Goal: Information Seeking & Learning: Learn about a topic

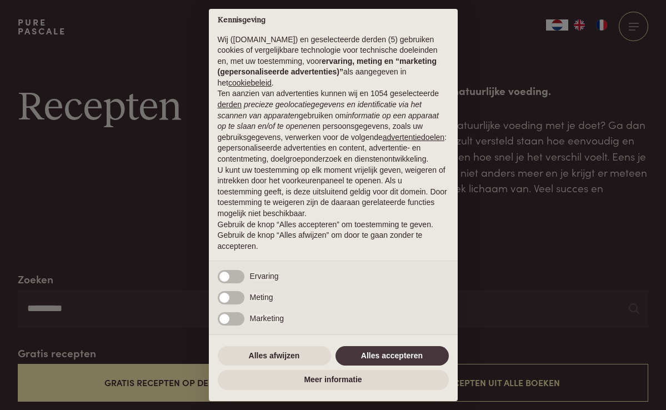
scroll to position [10, 0]
click at [383, 354] on button "Alles accepteren" at bounding box center [392, 356] width 113 height 20
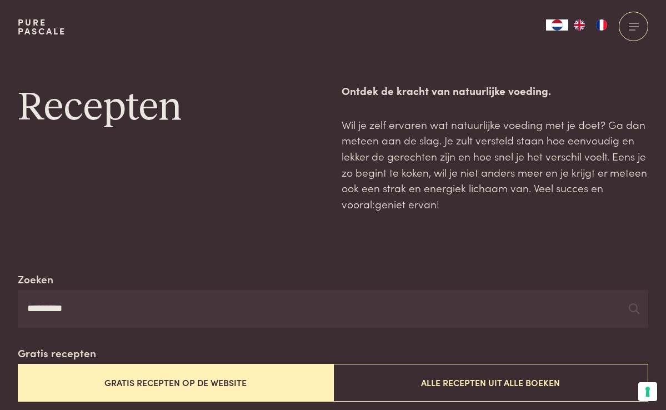
click at [169, 386] on button "Gratis recepten op de website" at bounding box center [176, 382] width 316 height 37
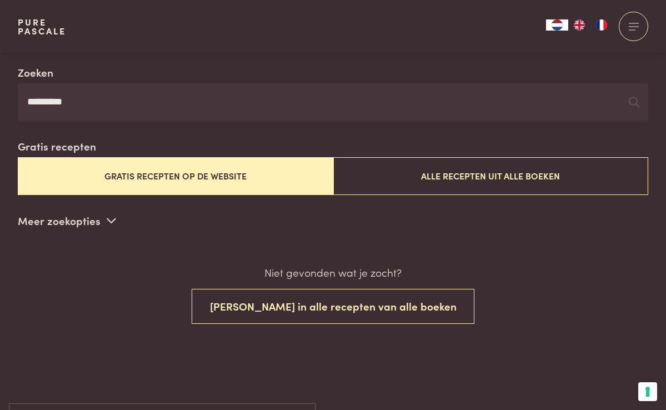
scroll to position [210, 1]
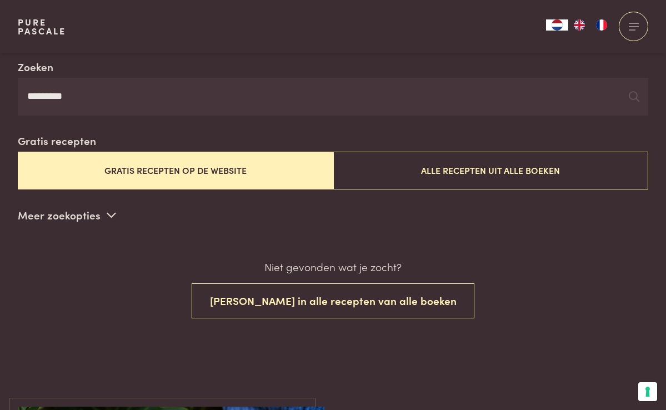
click at [181, 170] on button "Gratis recepten op de website" at bounding box center [176, 170] width 316 height 37
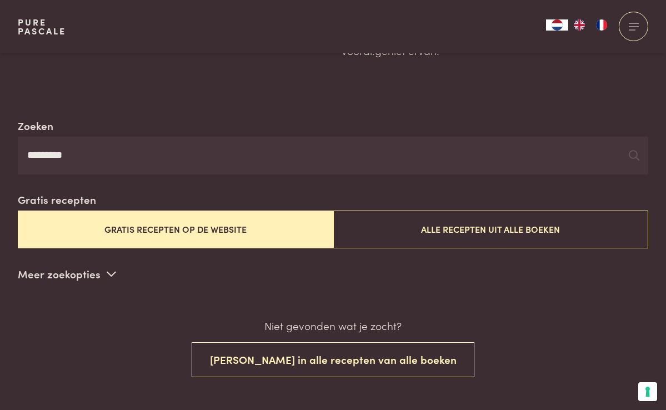
scroll to position [156, 0]
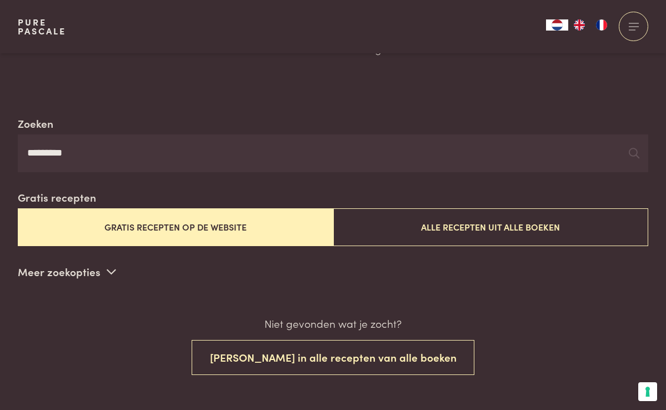
drag, startPoint x: 77, startPoint y: 151, endPoint x: 3, endPoint y: 148, distance: 74.5
click at [3, 148] on div "Zoeken ********* Gratis recepten Gratis recepten op de website Alle recepten ui…" at bounding box center [333, 260] width 666 height 289
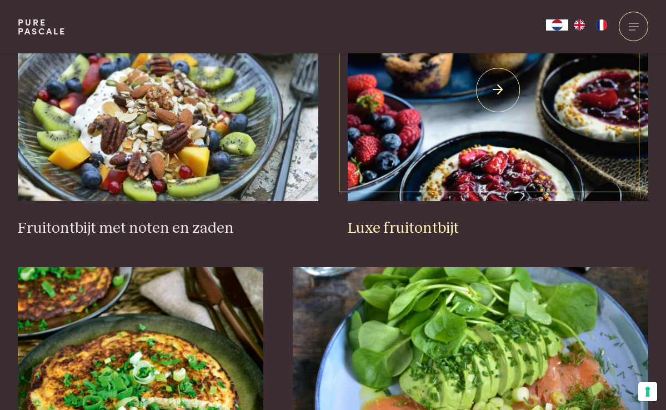
scroll to position [492, 0]
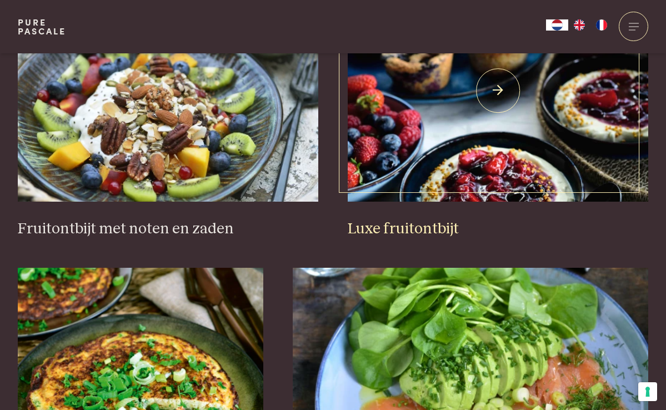
click at [489, 182] on img at bounding box center [498, 90] width 301 height 222
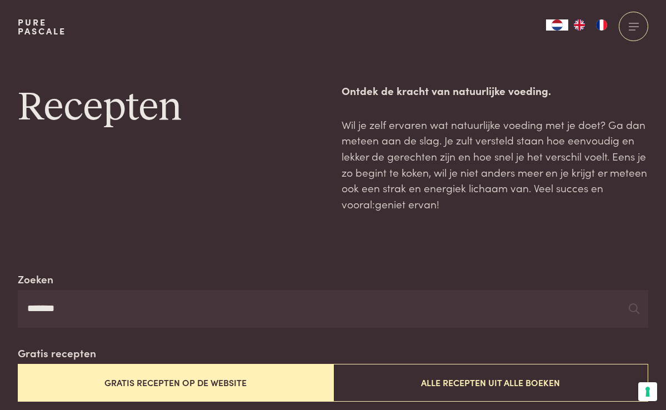
scroll to position [0, 0]
click at [81, 305] on input "*******" at bounding box center [333, 309] width 631 height 38
type input "*"
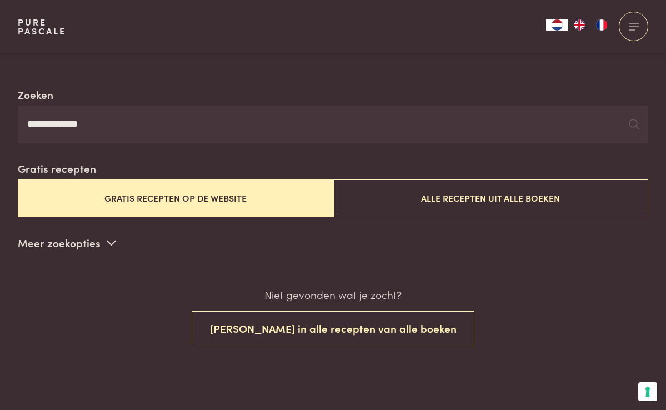
scroll to position [184, 0]
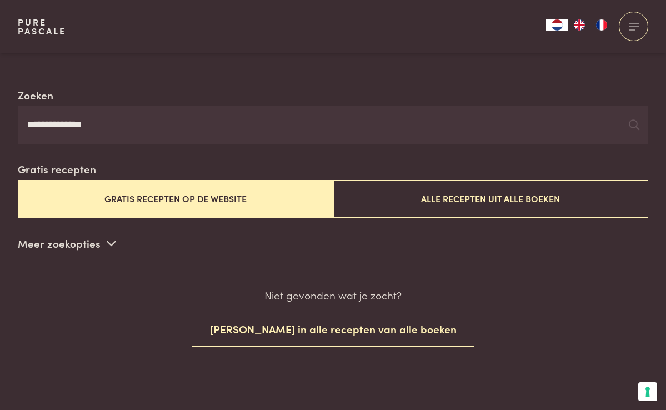
type input "**********"
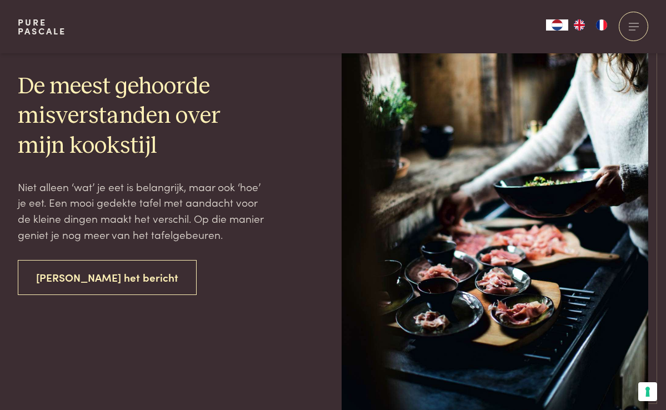
scroll to position [2080, 0]
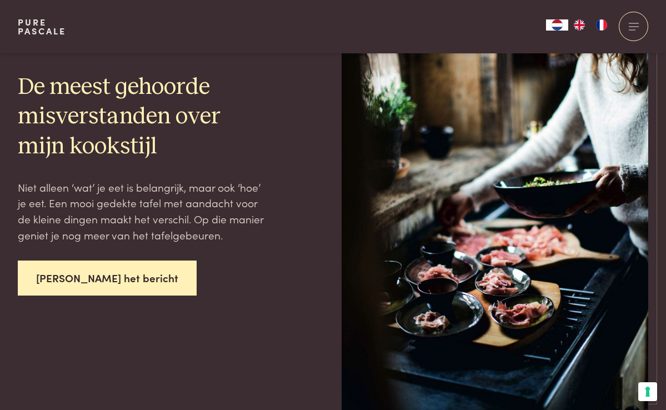
click at [64, 271] on link "Lees het bericht" at bounding box center [107, 278] width 179 height 35
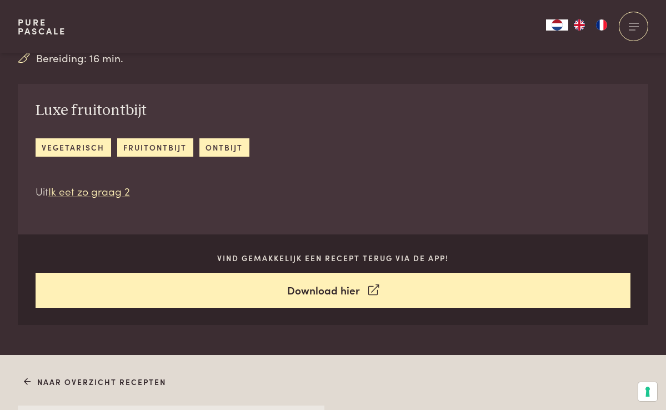
scroll to position [391, 0]
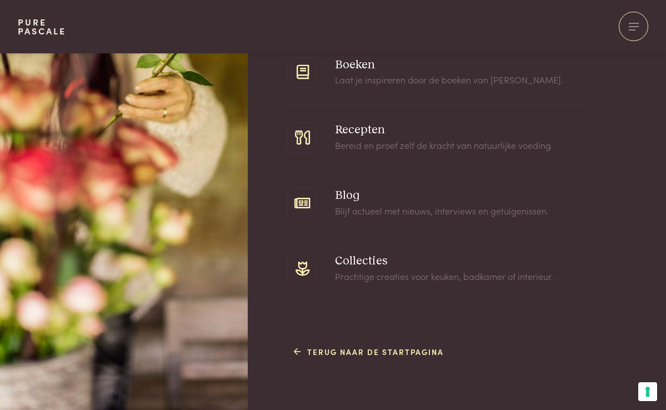
scroll to position [109, 1]
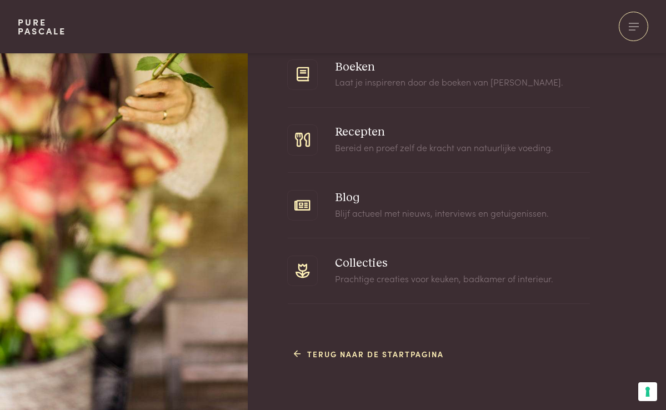
click at [364, 259] on span at bounding box center [439, 270] width 302 height 65
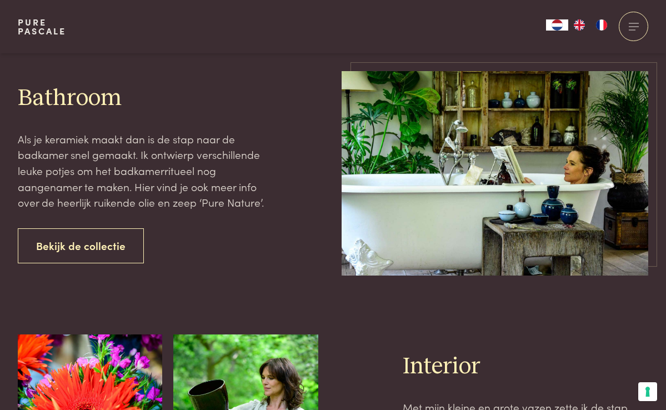
scroll to position [663, 0]
